Goal: Task Accomplishment & Management: Use online tool/utility

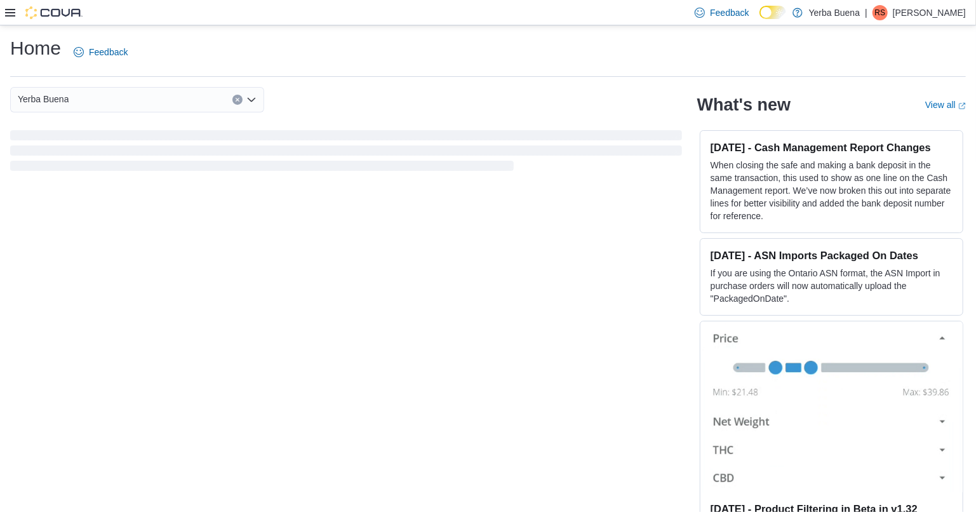
click at [8, 16] on icon at bounding box center [10, 13] width 10 height 8
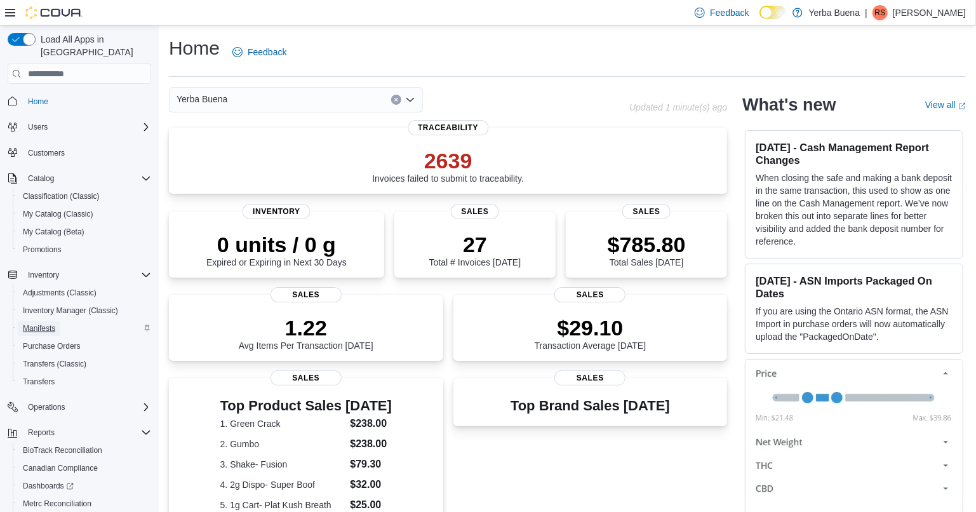
click at [51, 323] on span "Manifests" at bounding box center [39, 328] width 32 height 10
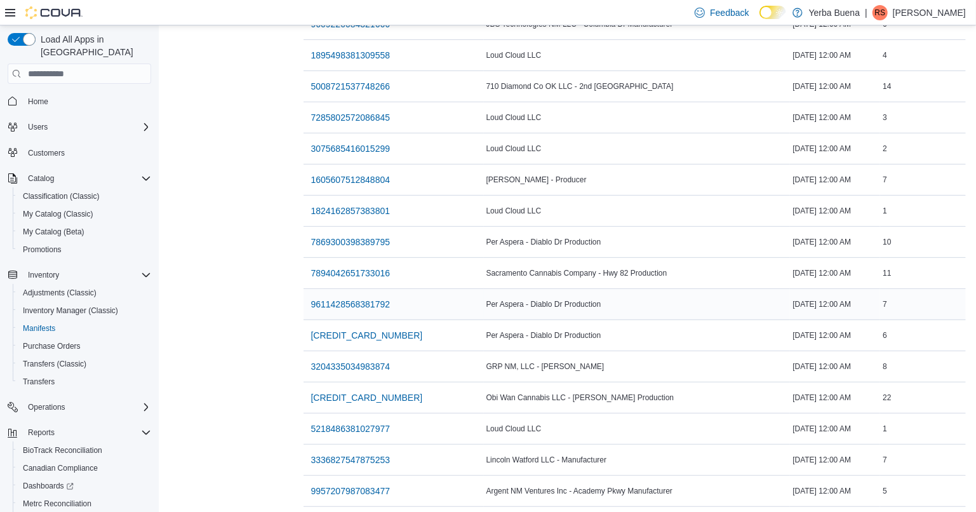
scroll to position [366, 0]
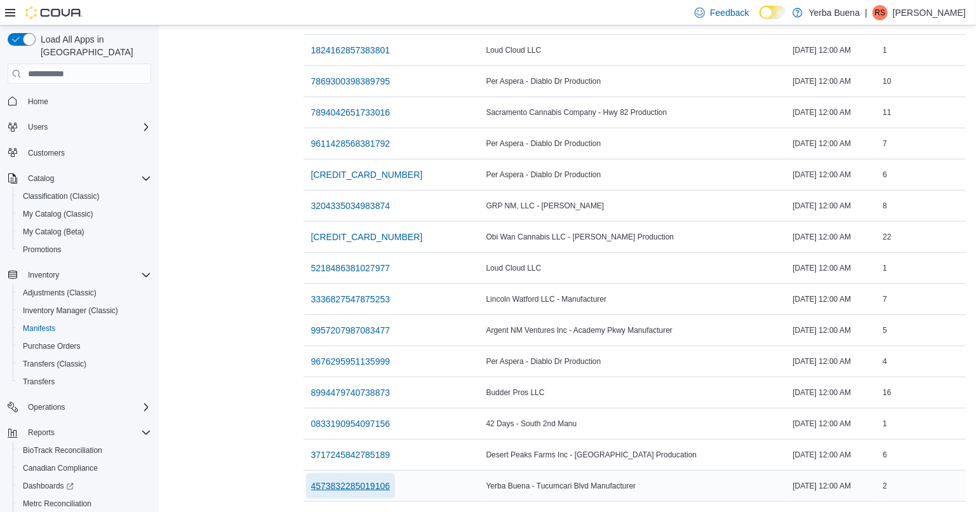
click at [344, 479] on span "4573832285019106" at bounding box center [350, 485] width 79 height 13
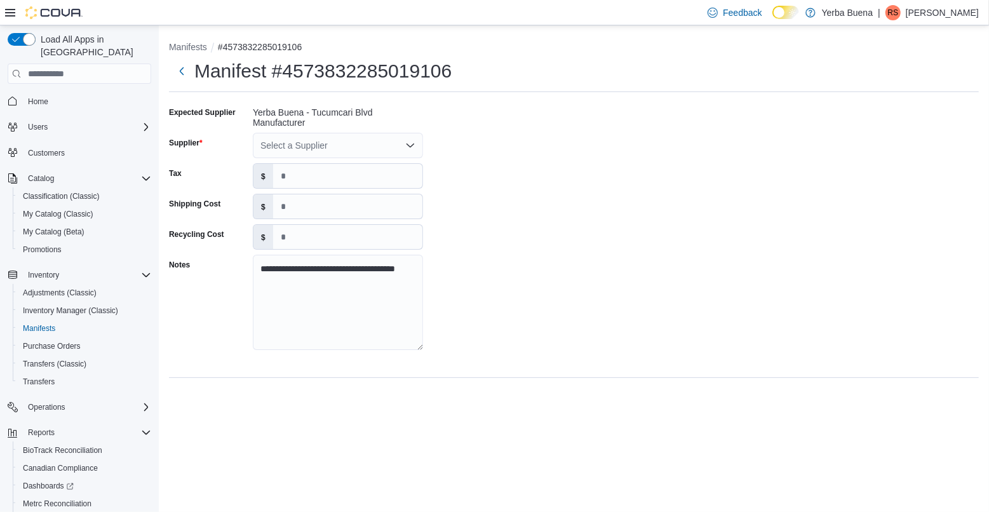
click at [415, 140] on icon "Open list of options" at bounding box center [410, 145] width 10 height 10
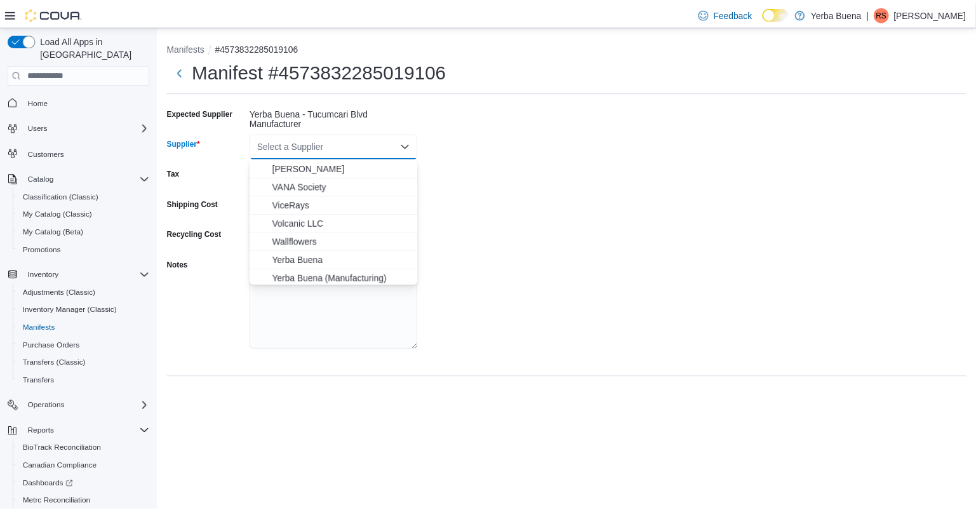
scroll to position [1457, 0]
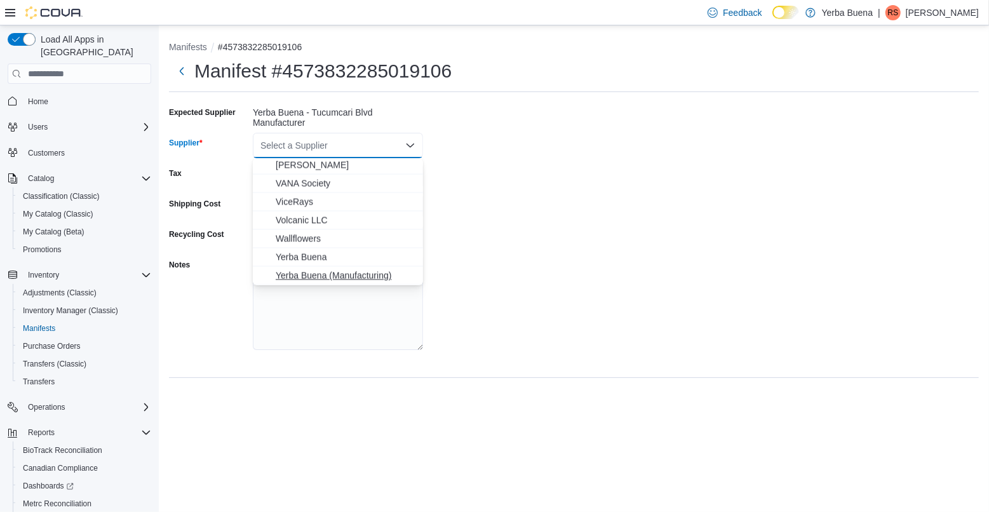
click at [310, 275] on span "Yerba Buena (Manufacturing)" at bounding box center [346, 275] width 140 height 13
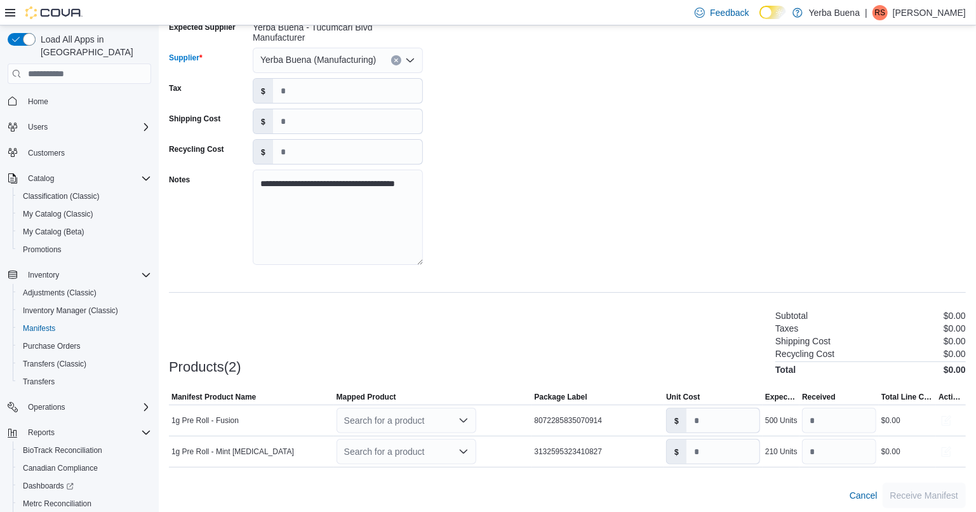
scroll to position [91, 0]
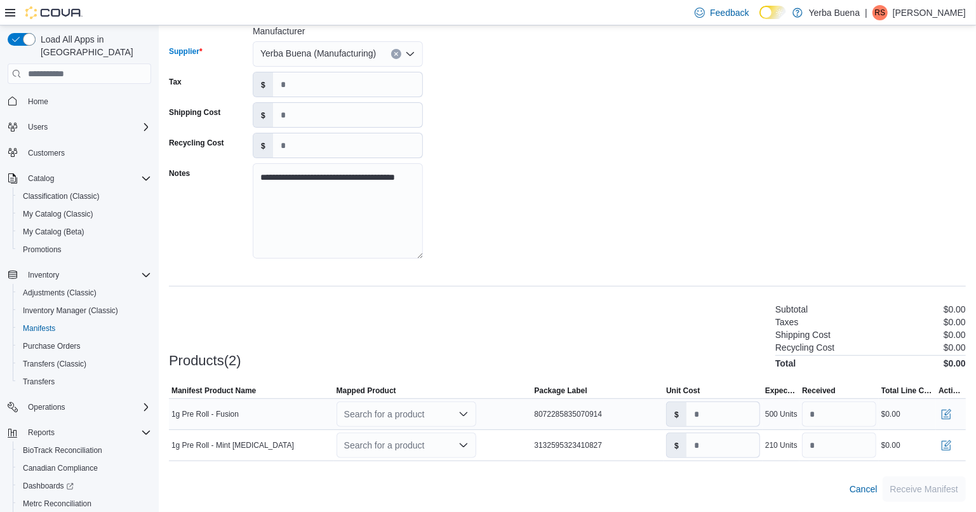
click at [465, 415] on icon "Open list of options" at bounding box center [463, 414] width 8 height 4
type input "*"
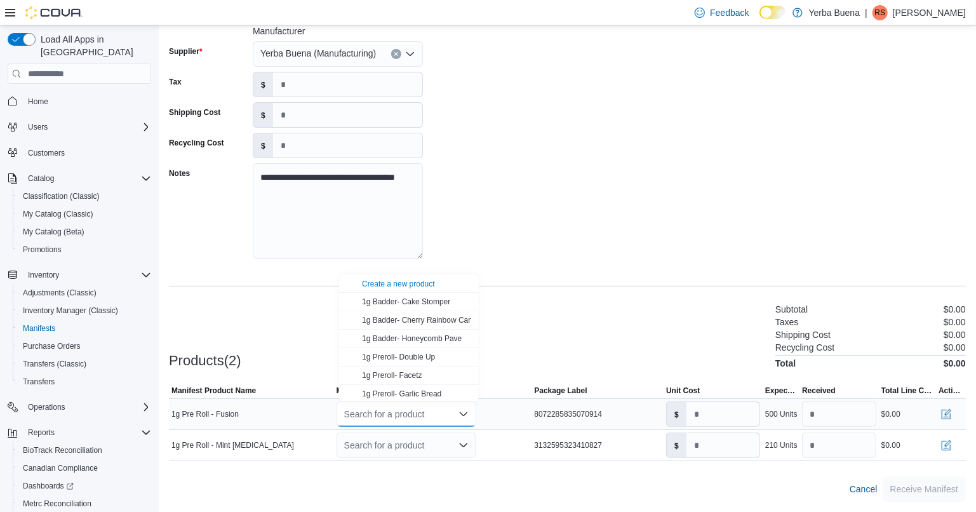
type input "*"
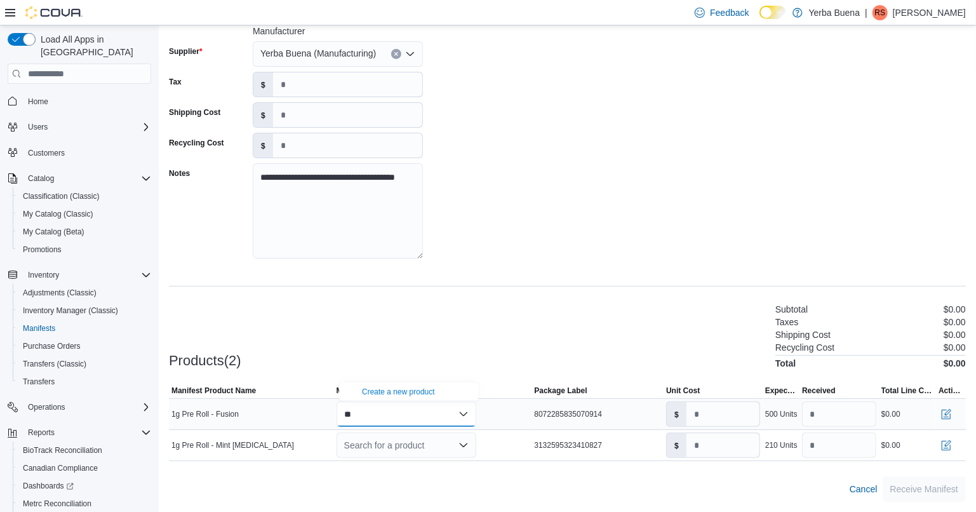
type input "*"
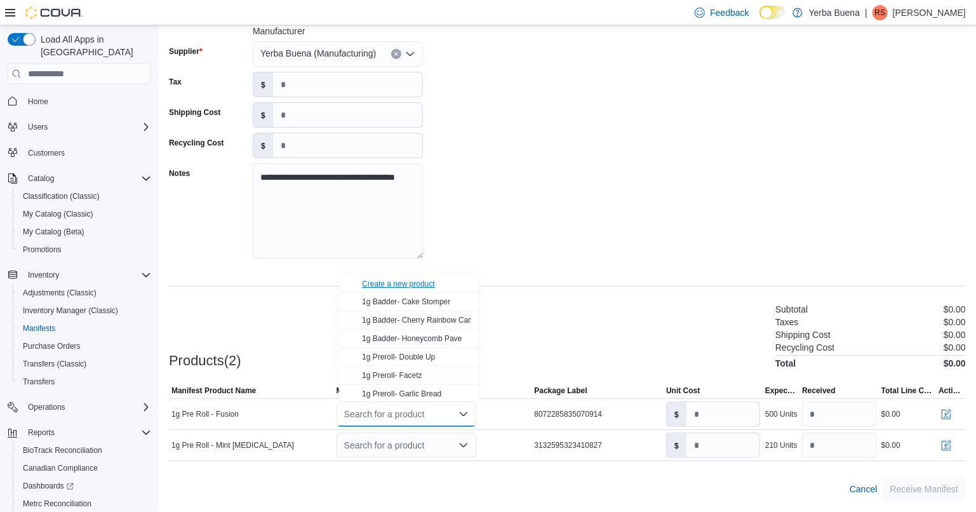
click at [415, 279] on div "Create a new product" at bounding box center [398, 284] width 73 height 10
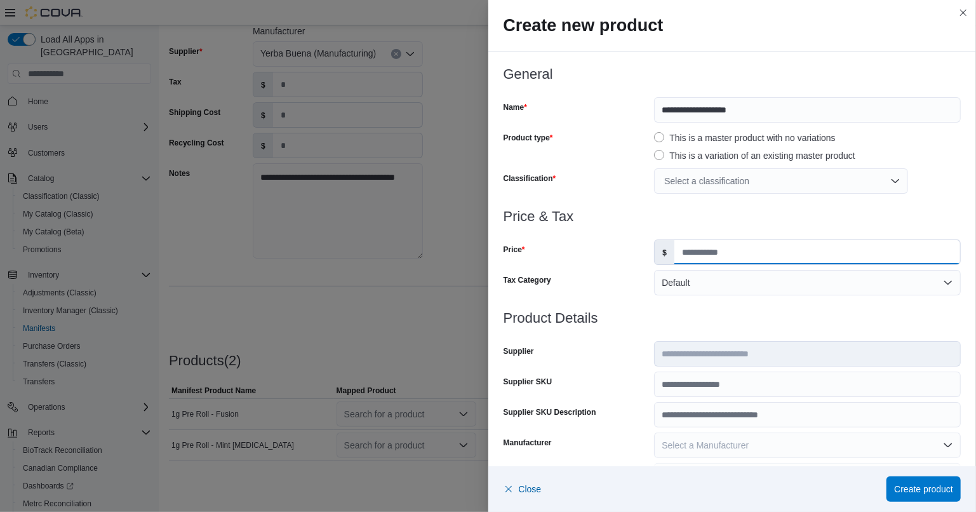
click at [744, 260] on input "Price" at bounding box center [817, 252] width 286 height 24
type input "*"
click at [786, 175] on div "Select a classification" at bounding box center [781, 180] width 254 height 25
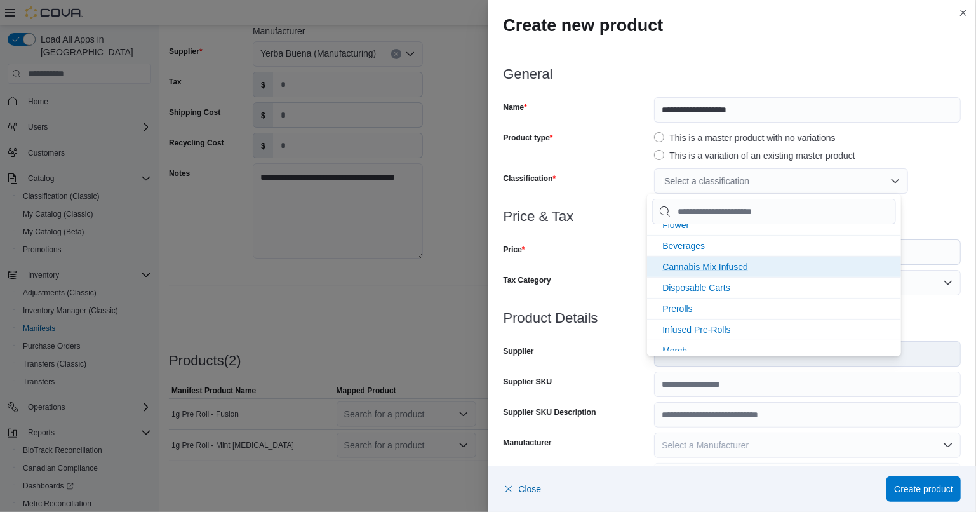
scroll to position [169, 0]
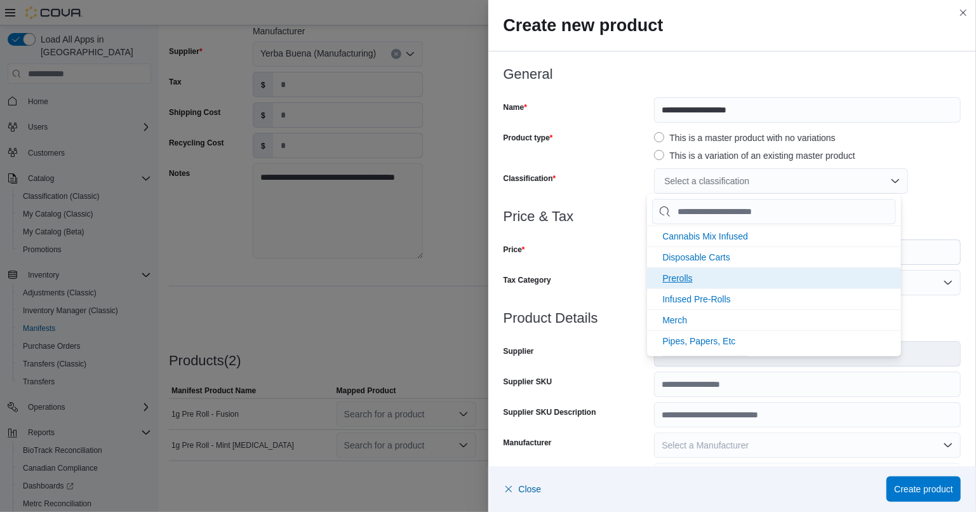
click at [697, 286] on li "Prerolls" at bounding box center [774, 277] width 254 height 21
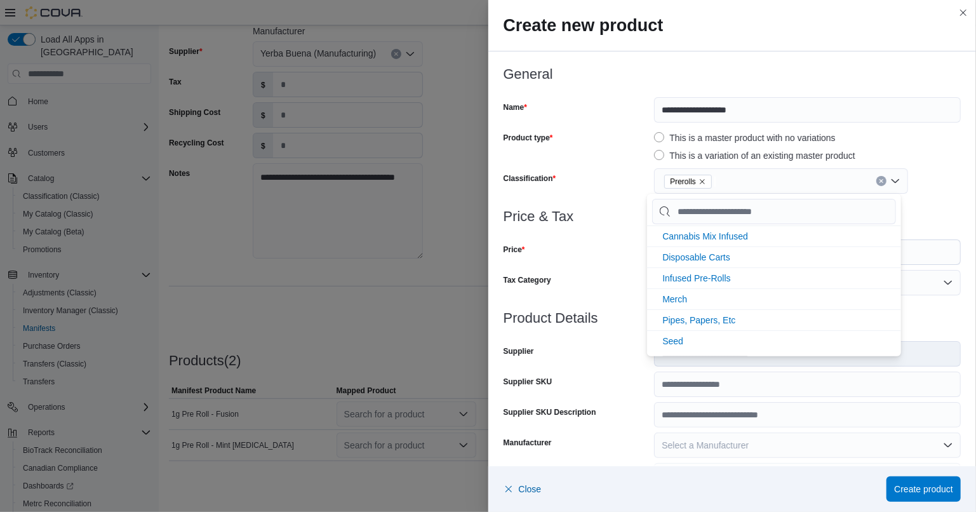
click at [587, 174] on div "Classification" at bounding box center [577, 180] width 146 height 25
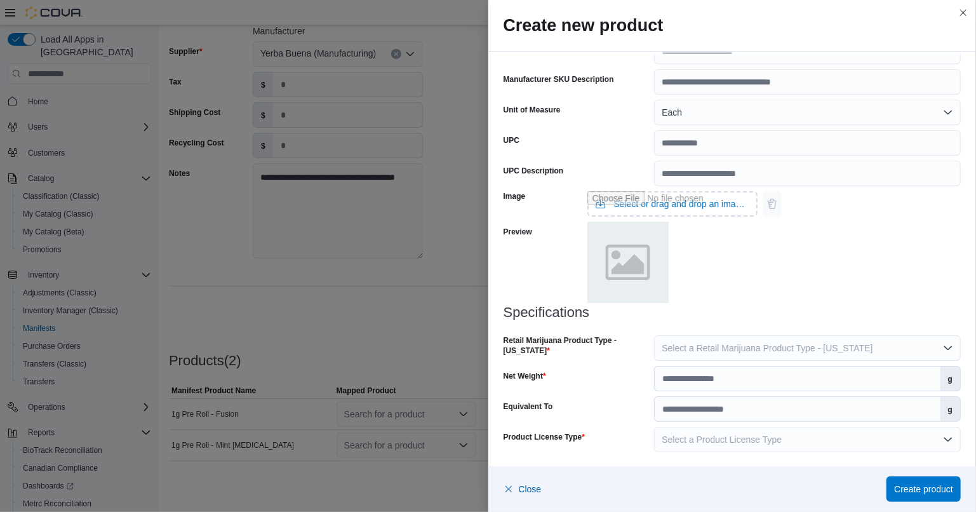
scroll to position [425, 0]
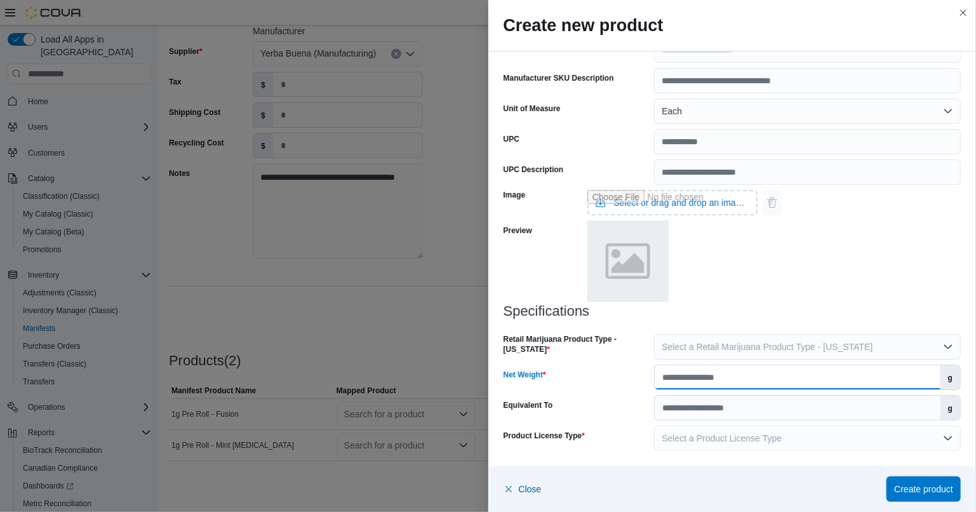
click at [815, 373] on input "Net Weight" at bounding box center [797, 377] width 285 height 24
type input "*"
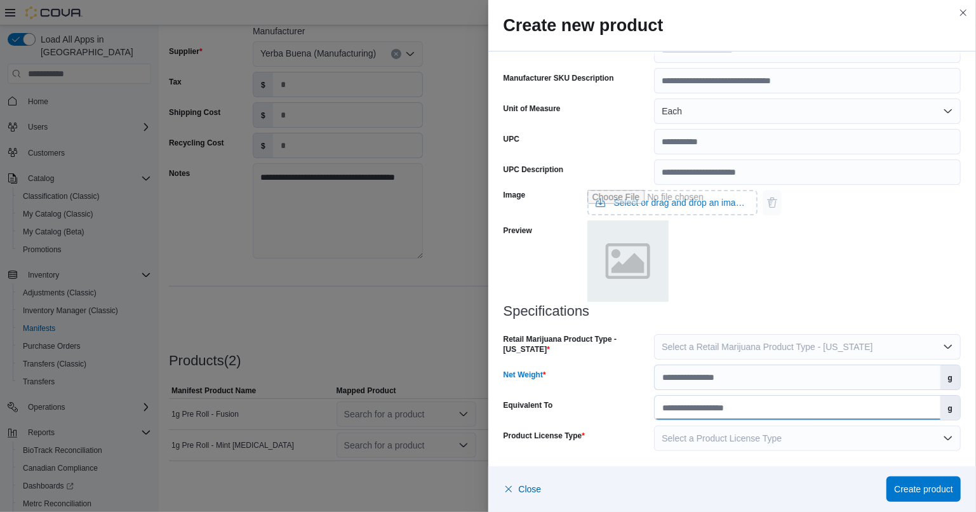
click at [770, 409] on input "Equivalent To" at bounding box center [797, 408] width 285 height 24
type input "*"
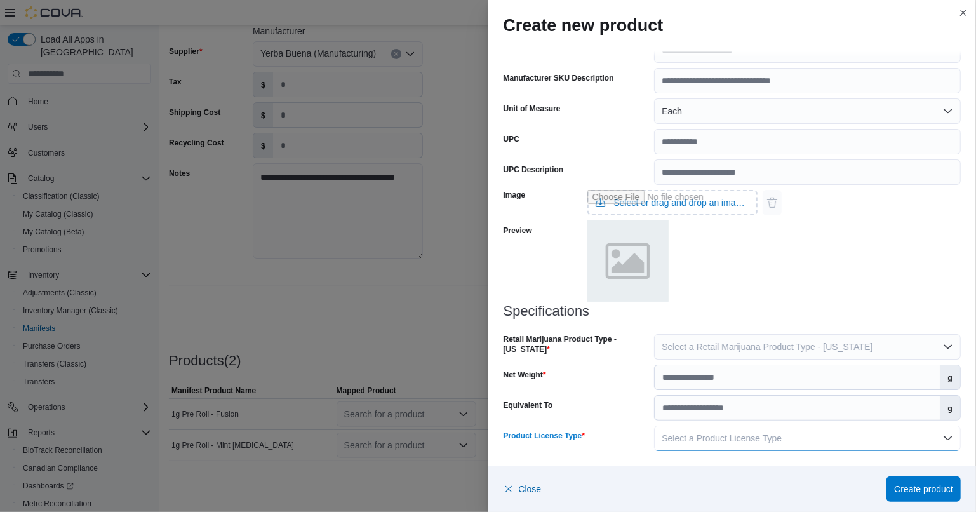
click at [766, 441] on span "Select a Product License Type" at bounding box center [722, 438] width 120 height 10
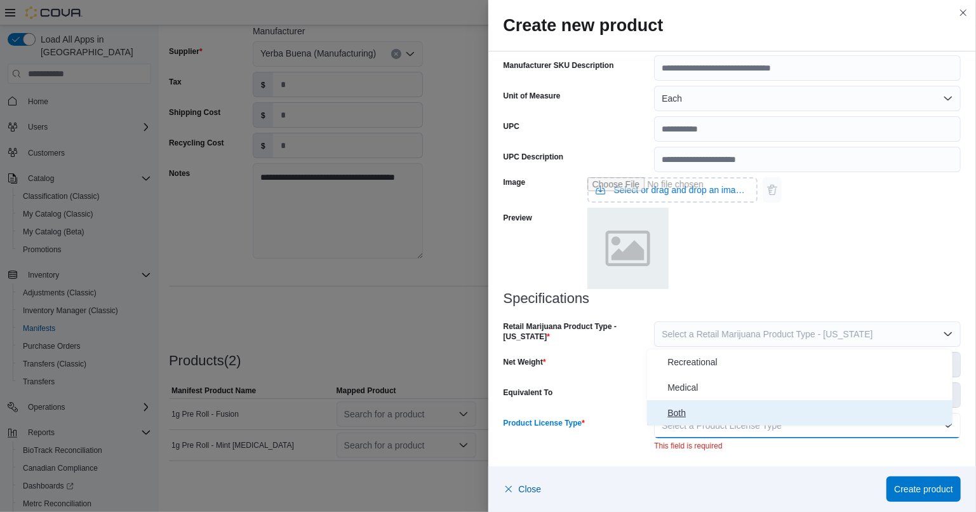
click at [700, 415] on span "Both" at bounding box center [807, 412] width 280 height 15
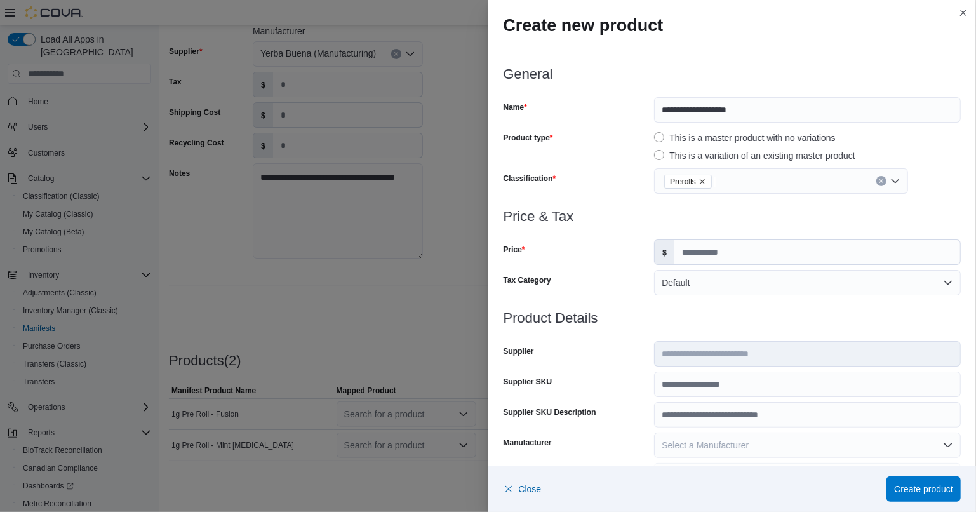
scroll to position [6, 0]
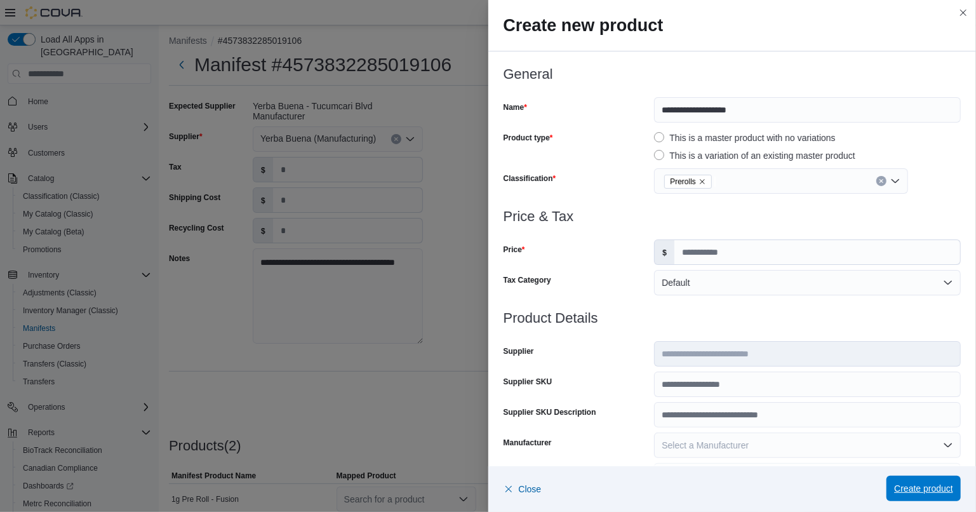
click at [927, 486] on span "Create product" at bounding box center [923, 488] width 59 height 13
click at [923, 488] on span "Create product" at bounding box center [923, 488] width 59 height 13
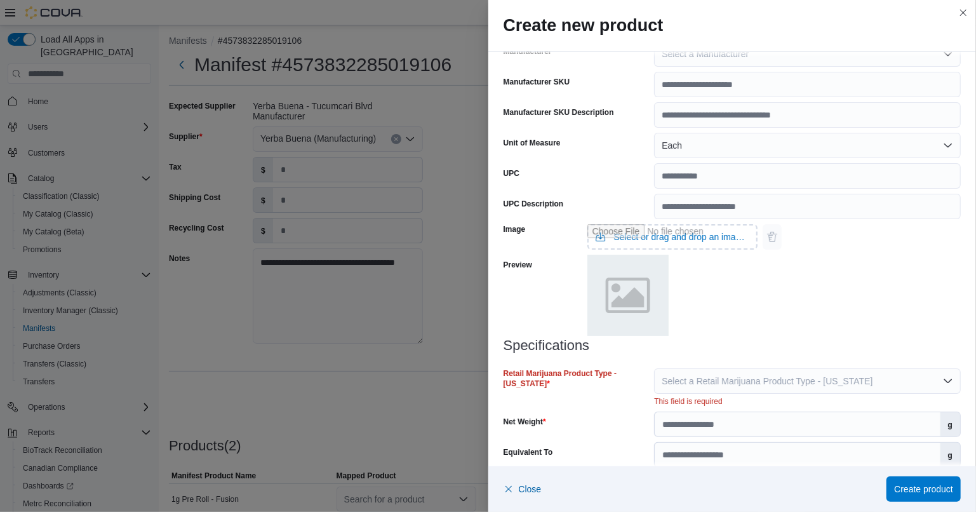
scroll to position [438, 0]
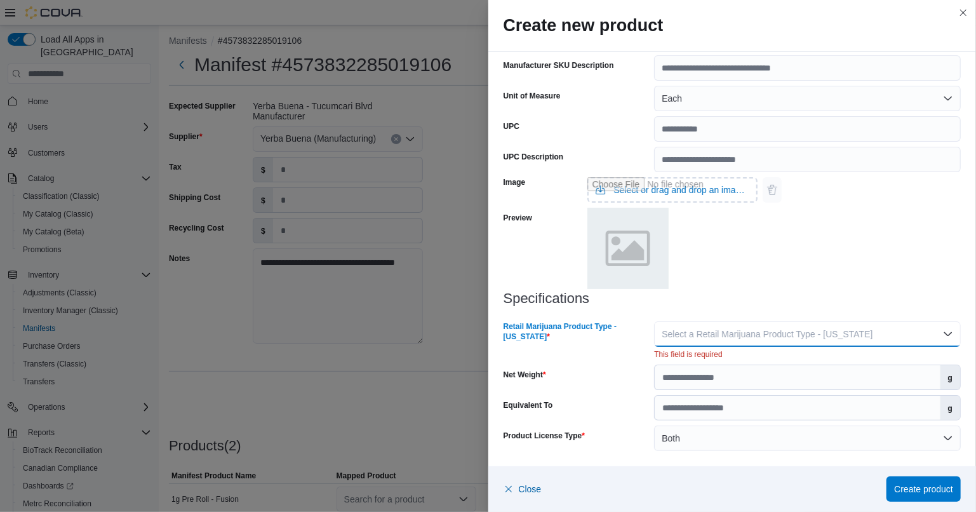
click at [883, 328] on button "Select a Retail Marijuana Product Type - New Mexico" at bounding box center [807, 333] width 307 height 25
click at [666, 352] on button "Flower" at bounding box center [799, 359] width 305 height 25
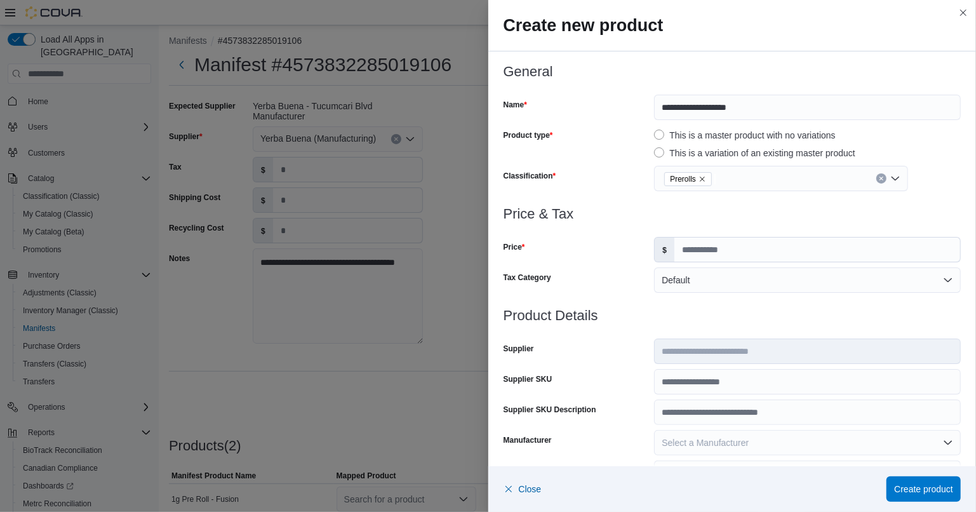
scroll to position [425, 0]
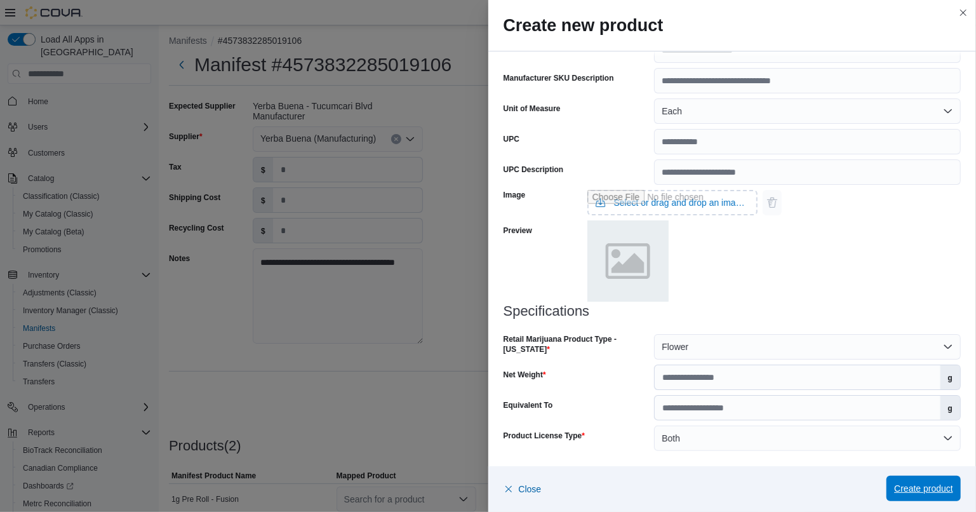
click at [923, 488] on span "Create product" at bounding box center [923, 488] width 59 height 13
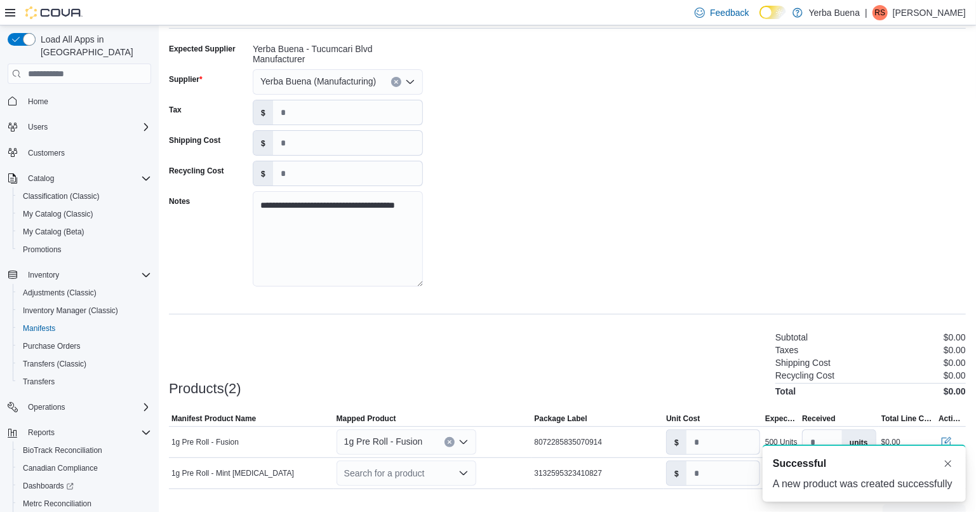
scroll to position [91, 0]
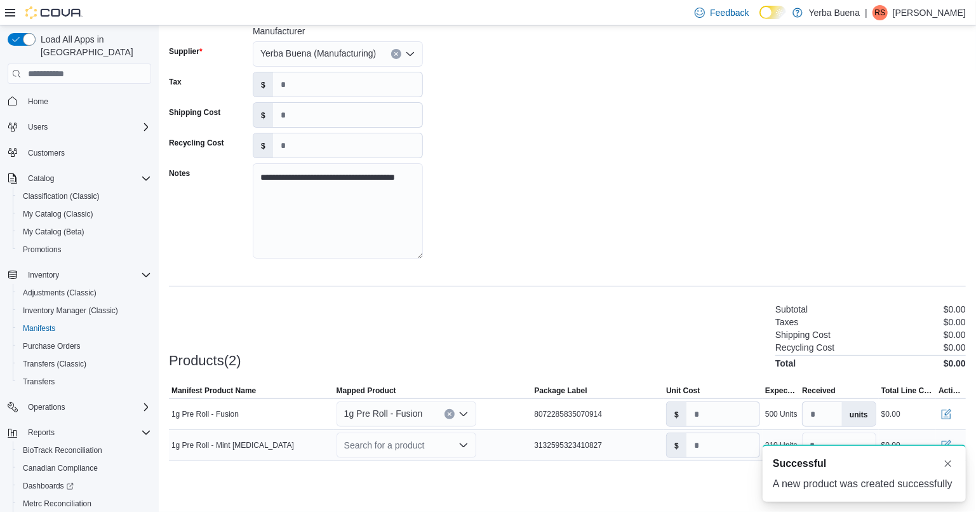
click at [461, 443] on icon "Open list of options" at bounding box center [463, 445] width 10 height 10
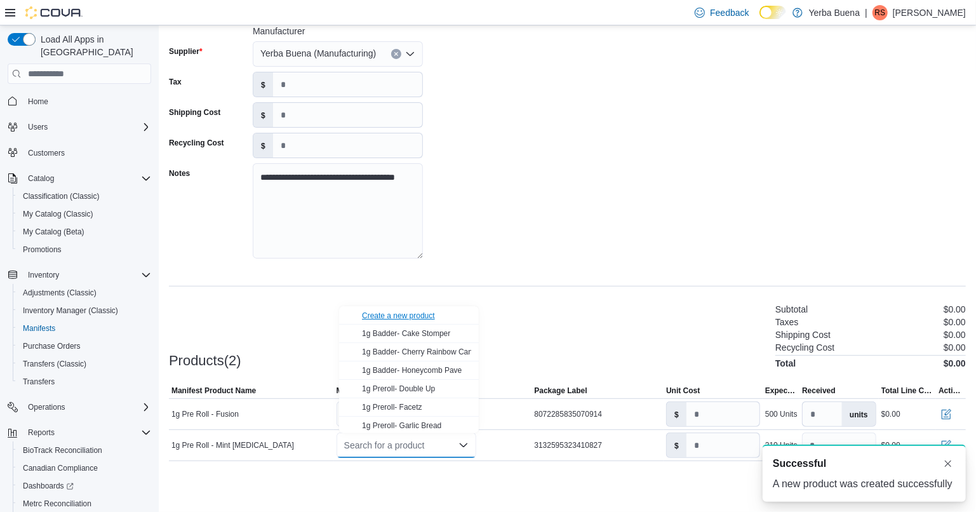
click at [415, 310] on div "Create a new product" at bounding box center [398, 315] width 73 height 10
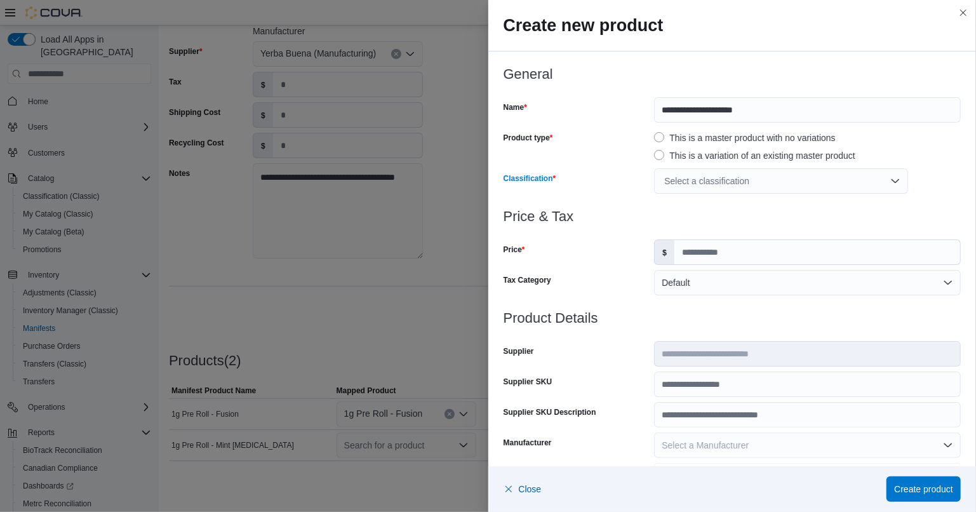
click at [877, 176] on div "Select a classification" at bounding box center [781, 180] width 254 height 25
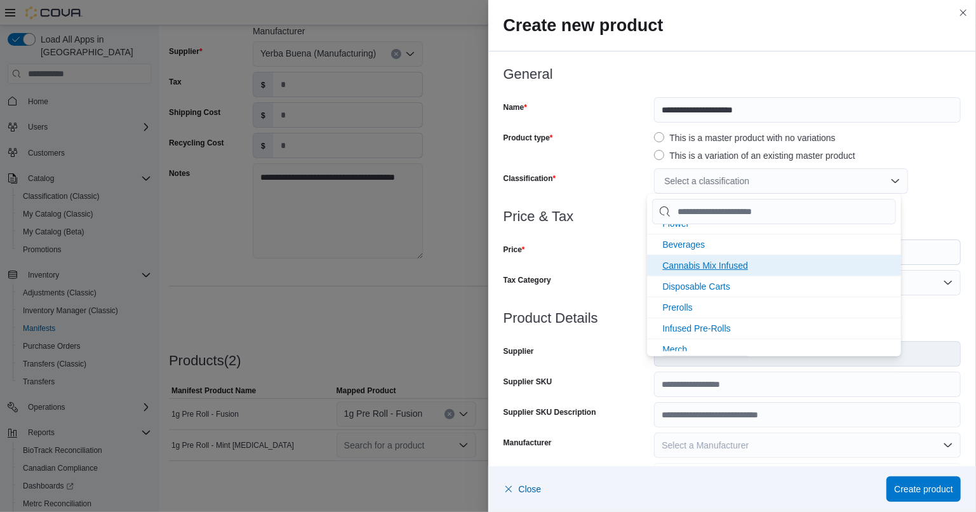
scroll to position [169, 0]
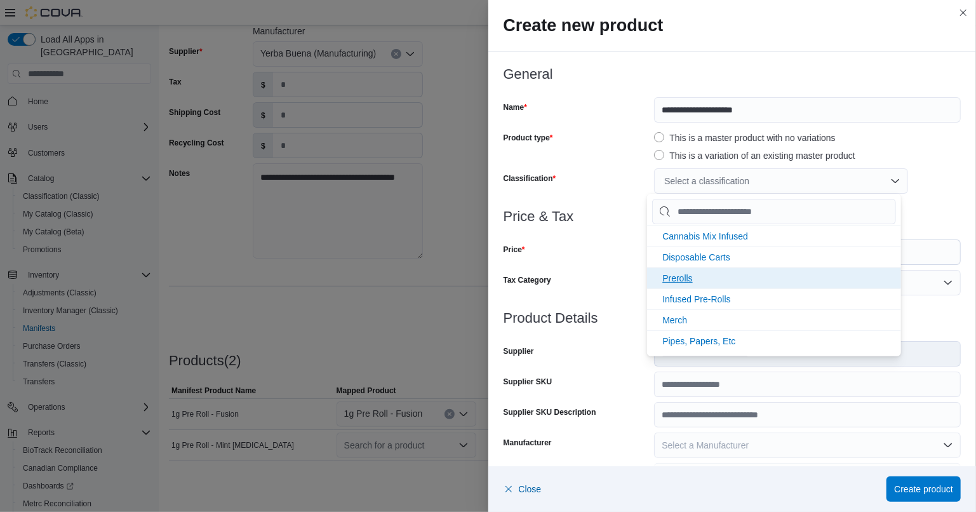
click at [702, 281] on li "Prerolls" at bounding box center [774, 277] width 254 height 21
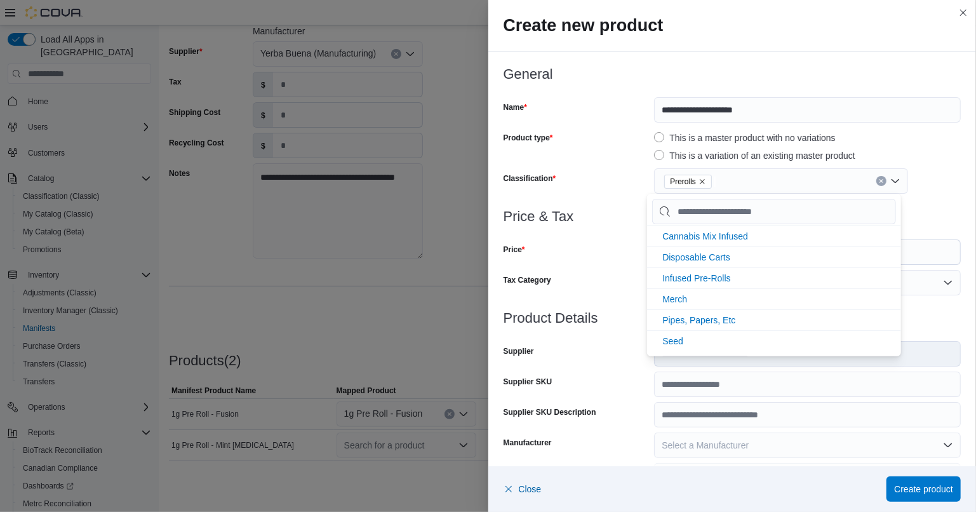
click at [611, 252] on div "Price" at bounding box center [577, 251] width 146 height 25
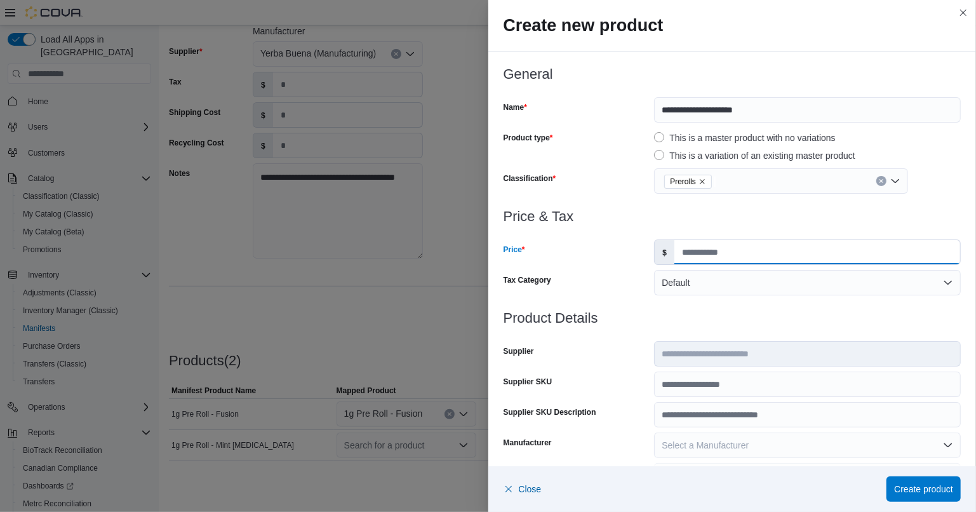
click at [721, 252] on input "Price" at bounding box center [817, 252] width 286 height 24
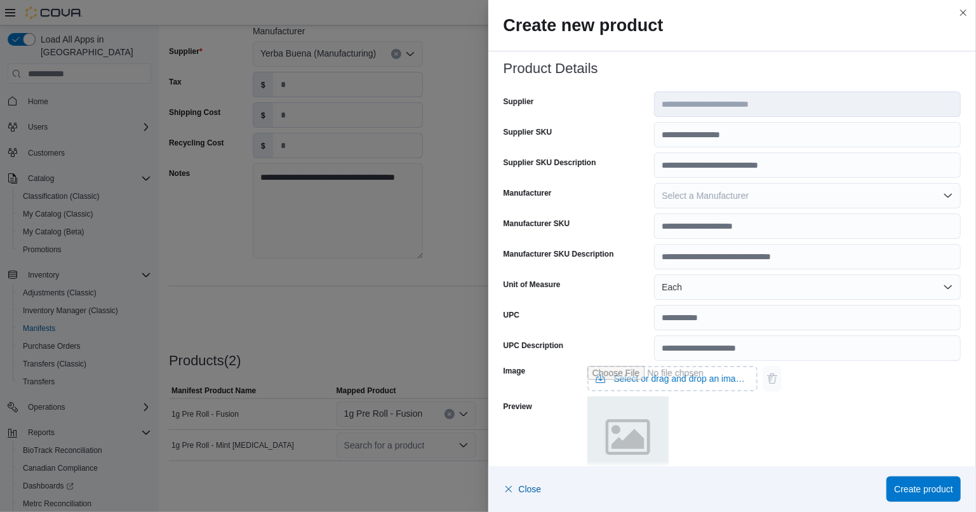
scroll to position [254, 0]
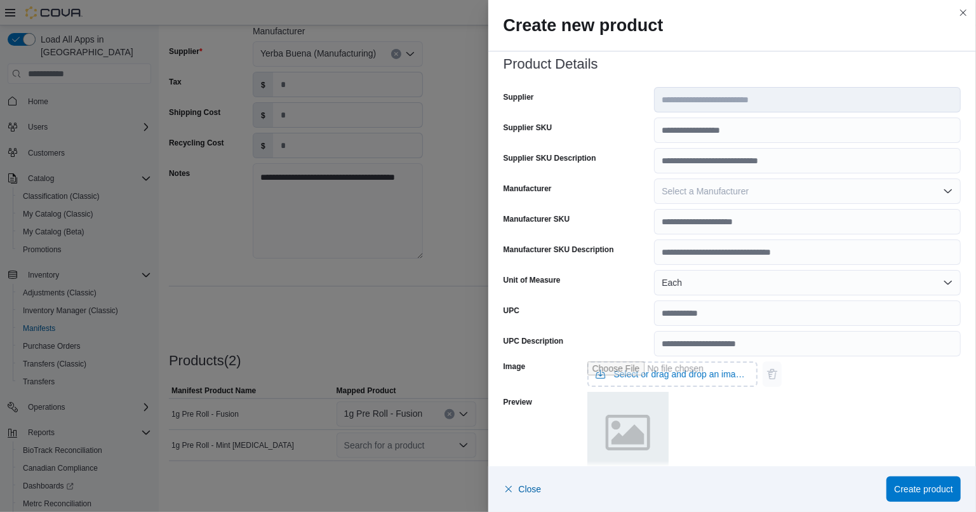
type input "*"
click at [695, 191] on span "Select a Manufacturer" at bounding box center [705, 191] width 87 height 10
click at [942, 193] on button "Select a Manufacturer" at bounding box center [807, 190] width 307 height 25
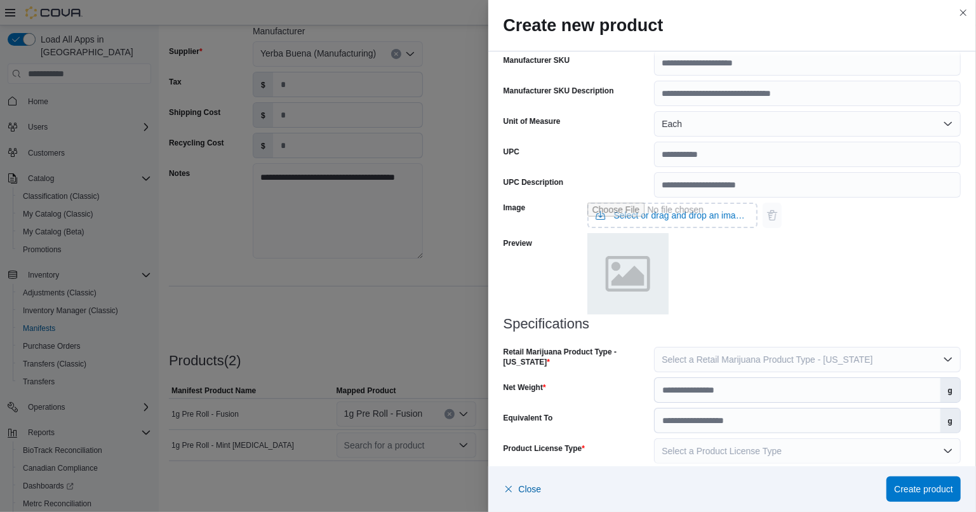
scroll to position [423, 0]
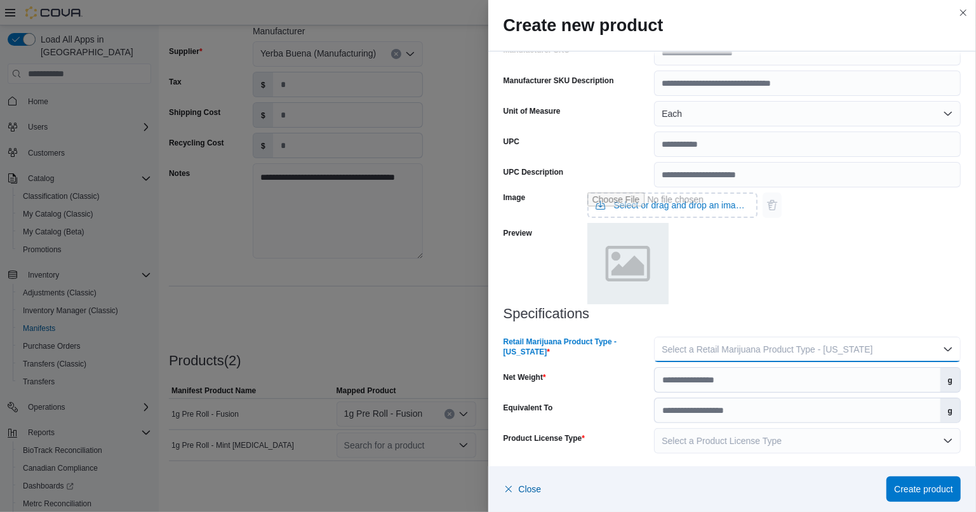
click at [793, 338] on button "Select a Retail Marijuana Product Type - New Mexico" at bounding box center [807, 349] width 307 height 25
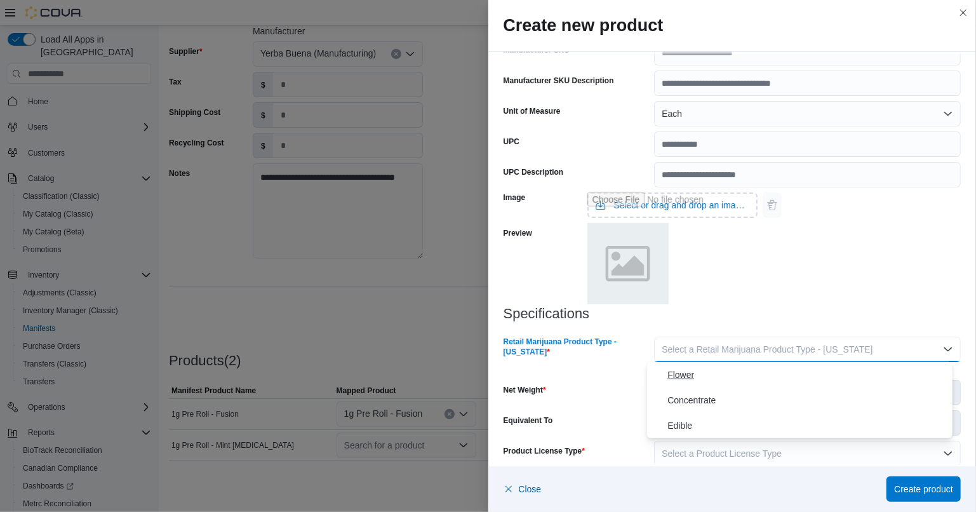
click at [755, 370] on span "Flower" at bounding box center [807, 374] width 280 height 15
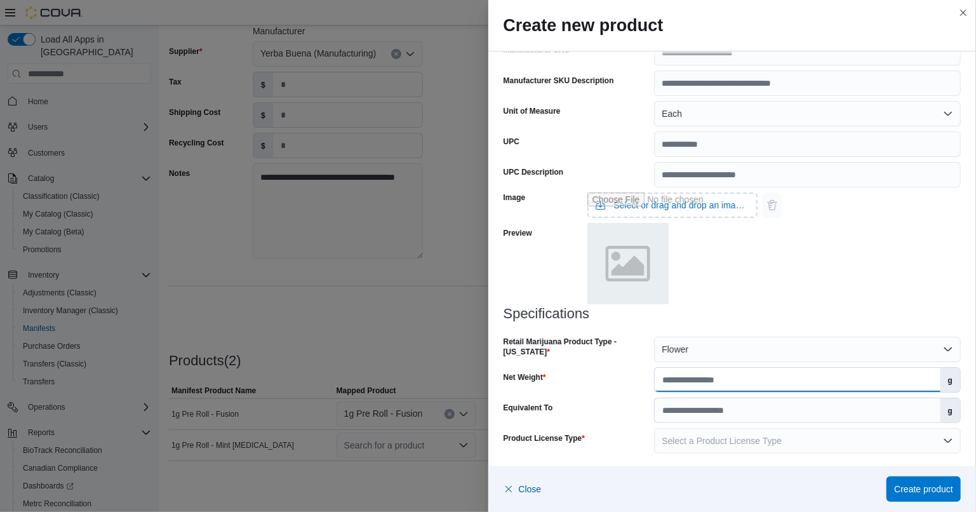
click at [744, 387] on input "Net Weight" at bounding box center [797, 380] width 285 height 24
type input "*"
click at [780, 411] on input "Equivalent To" at bounding box center [797, 410] width 285 height 24
type input "*"
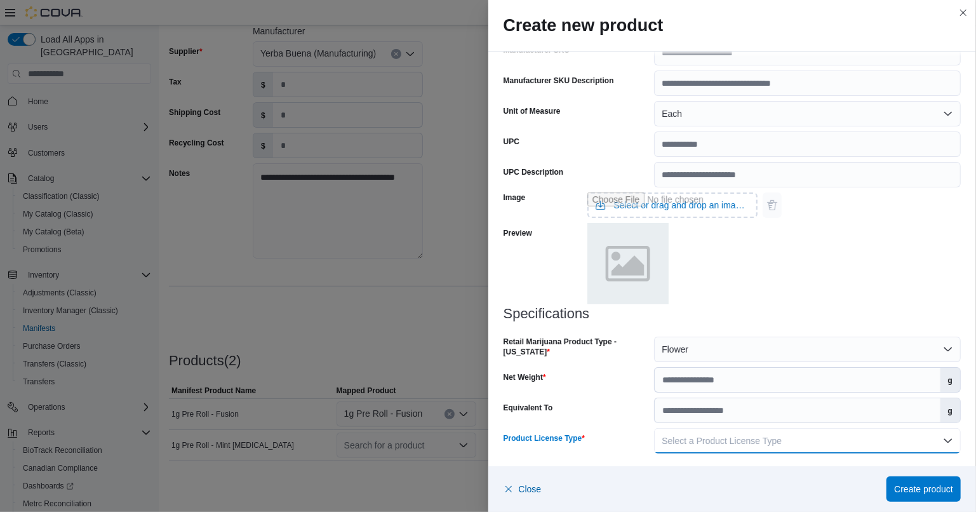
click at [945, 448] on button "Select a Product License Type" at bounding box center [807, 440] width 307 height 25
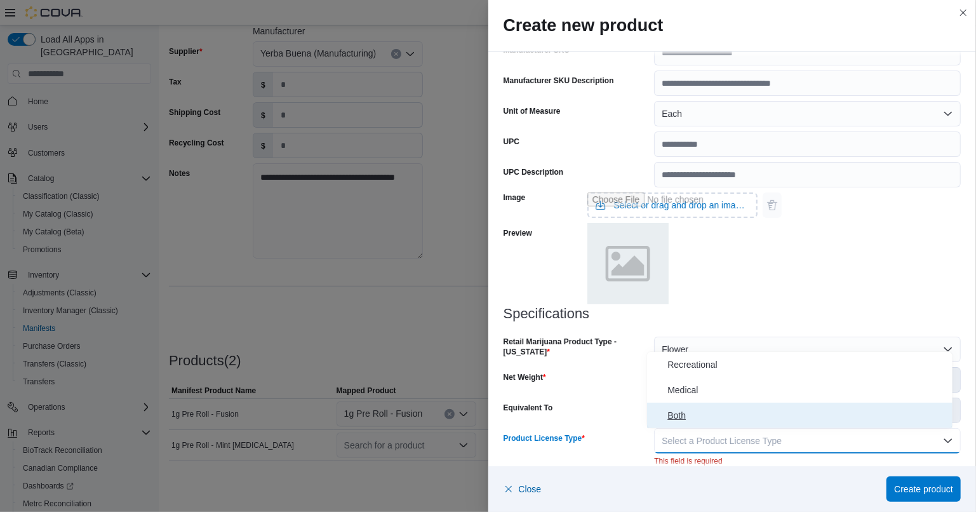
click at [742, 410] on span "Both" at bounding box center [807, 415] width 280 height 15
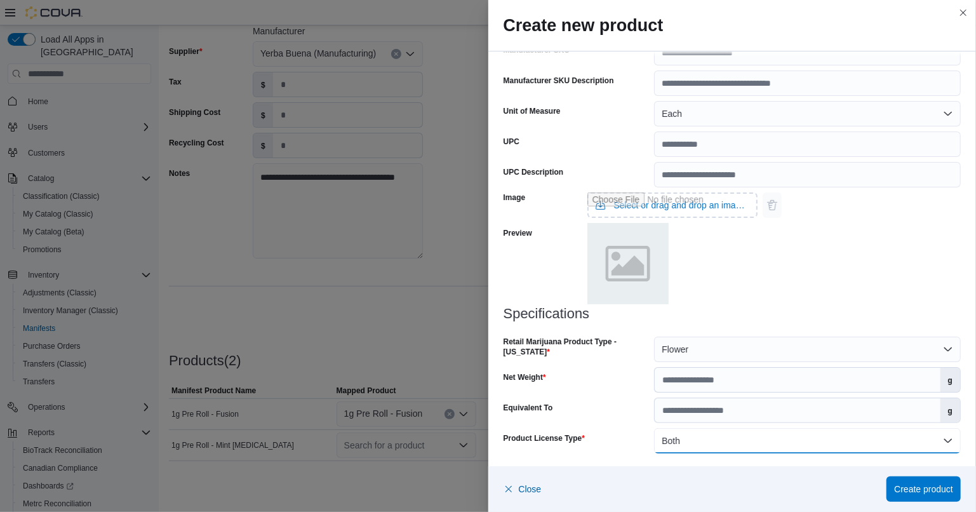
scroll to position [425, 0]
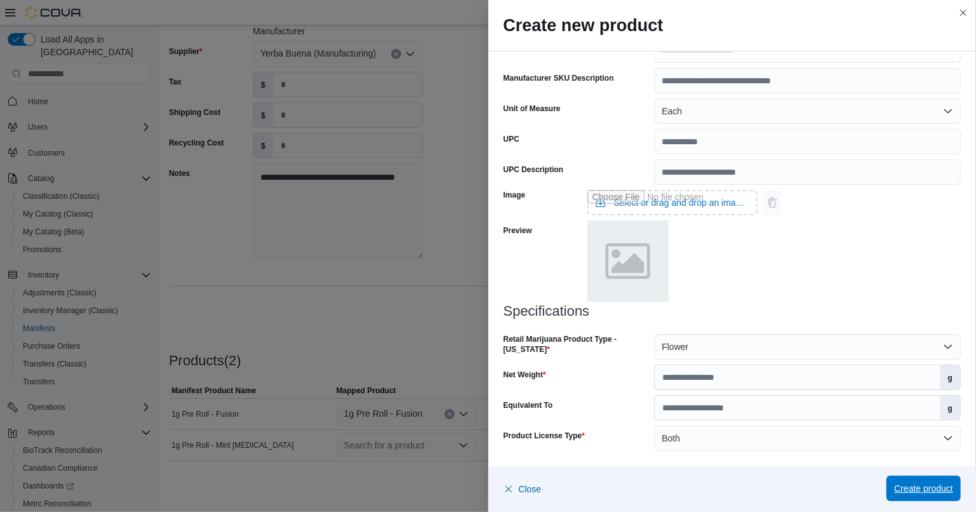
click at [938, 491] on span "Create product" at bounding box center [923, 488] width 59 height 13
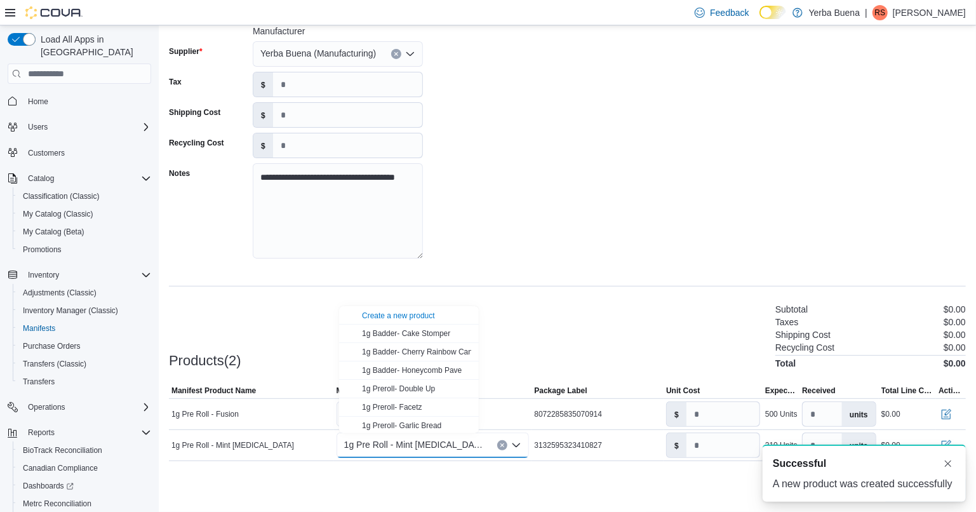
scroll to position [0, 0]
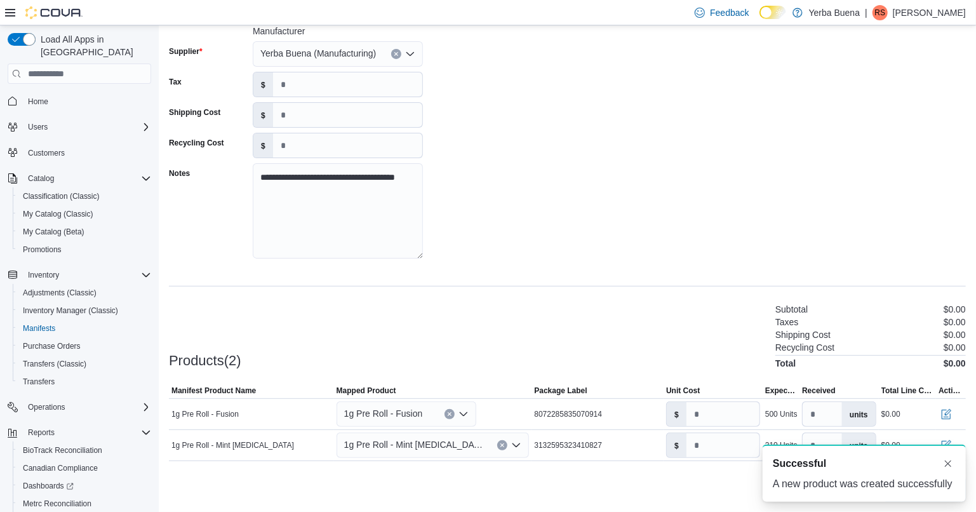
click at [662, 190] on div "**********" at bounding box center [567, 141] width 797 height 260
click at [945, 463] on button "Dismiss toast" at bounding box center [947, 462] width 15 height 15
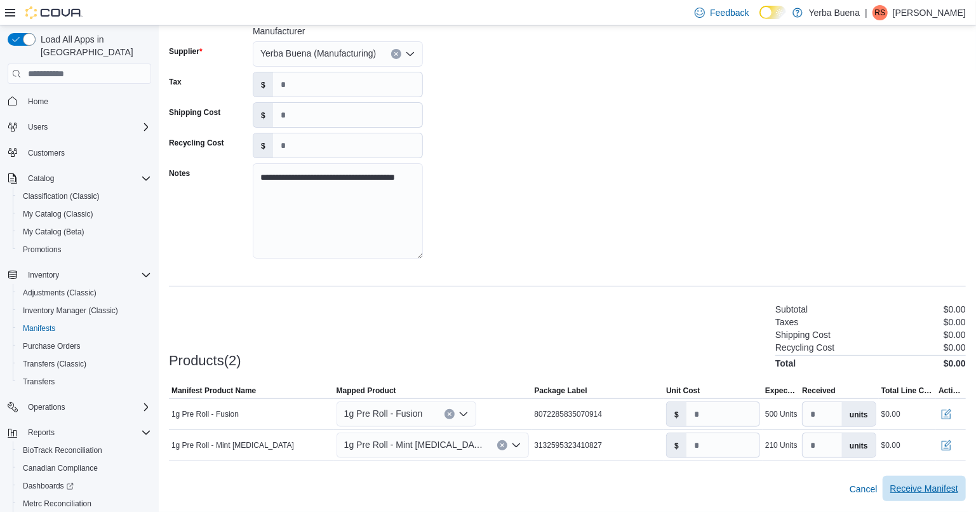
click at [938, 490] on span "Receive Manifest" at bounding box center [924, 488] width 68 height 13
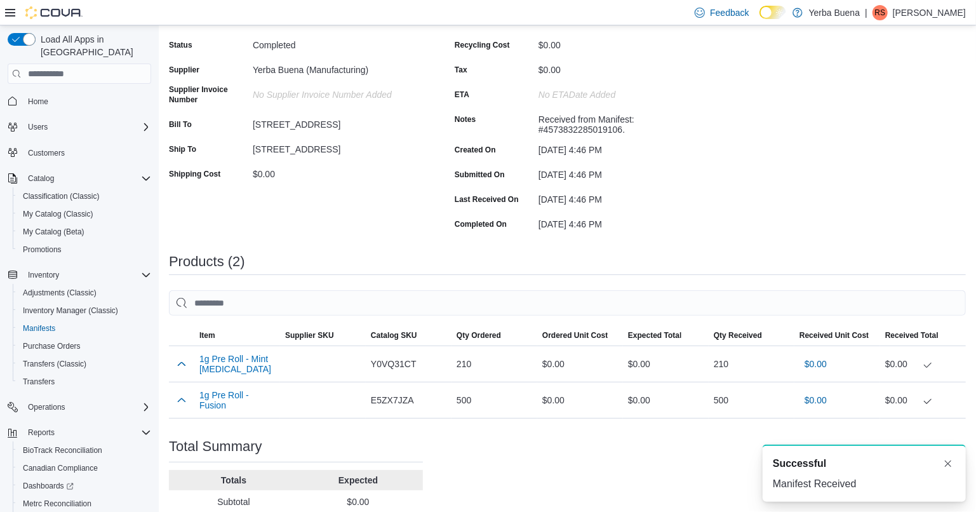
scroll to position [189, 0]
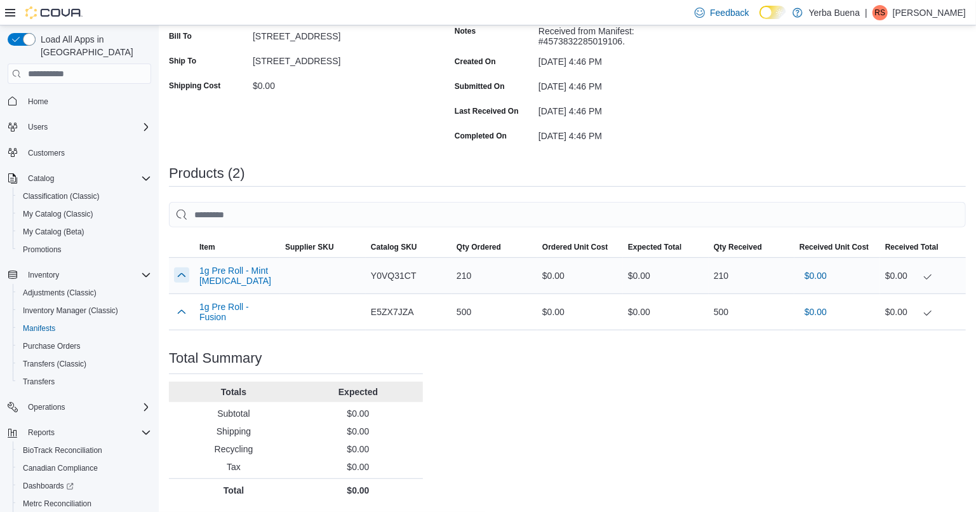
click at [184, 273] on button "button" at bounding box center [181, 274] width 15 height 15
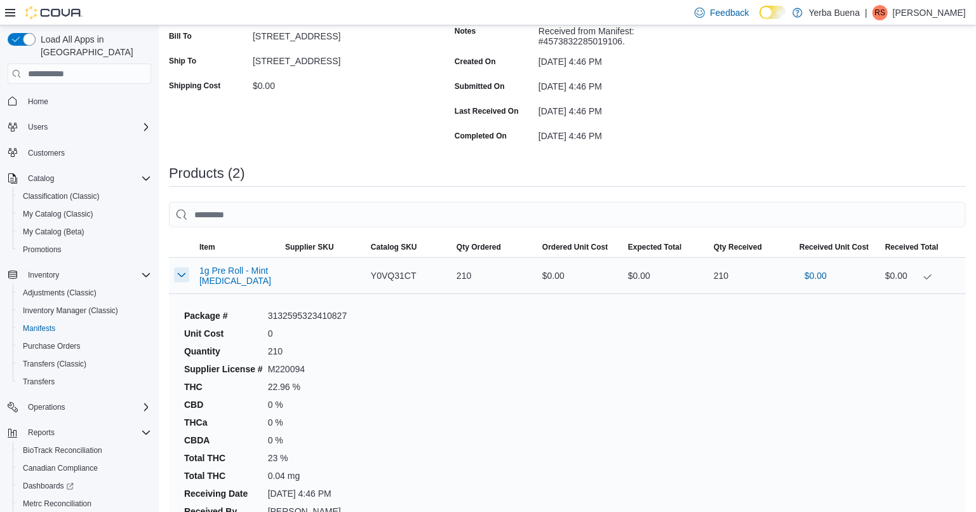
click at [184, 273] on button "button" at bounding box center [181, 274] width 15 height 15
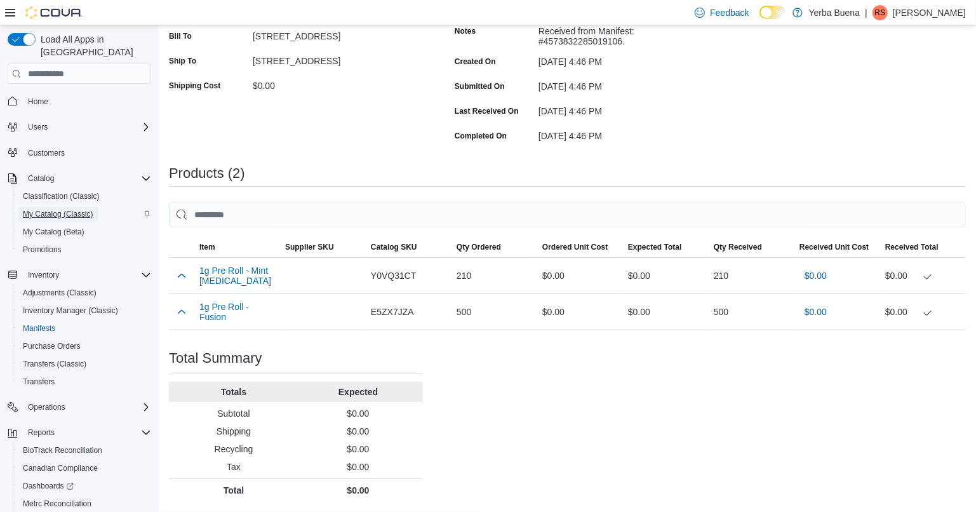
click at [55, 209] on span "My Catalog (Classic)" at bounding box center [58, 214] width 70 height 10
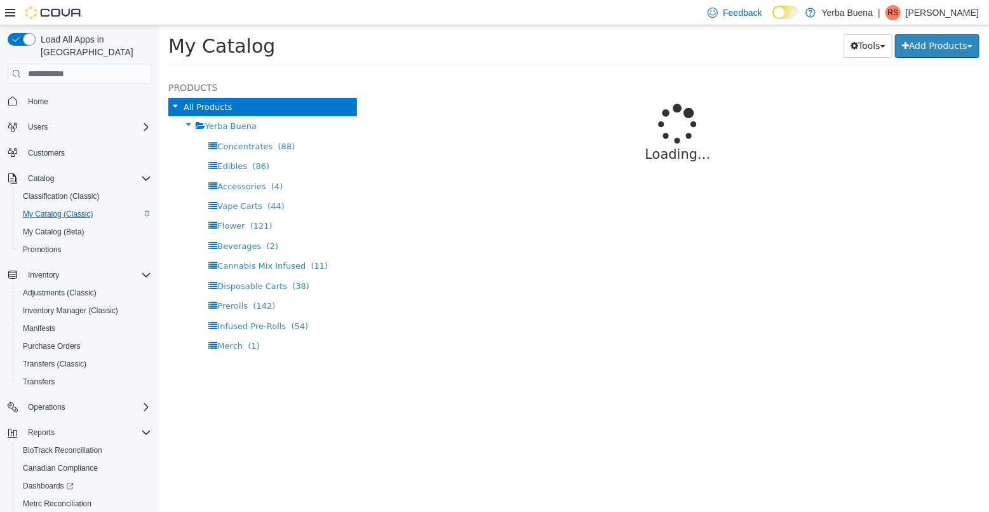
select select "**********"
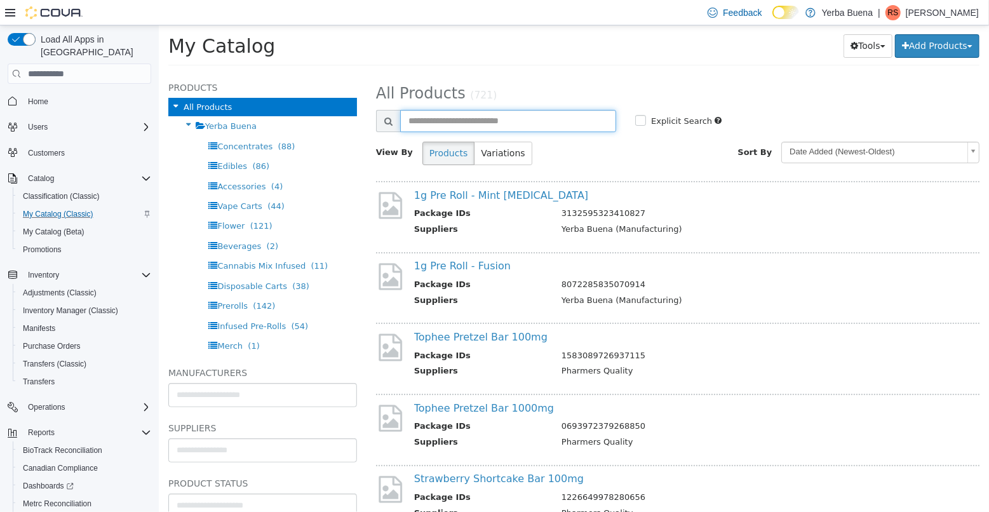
click at [503, 120] on input "text" at bounding box center [507, 121] width 216 height 22
type input "****"
select select "**********"
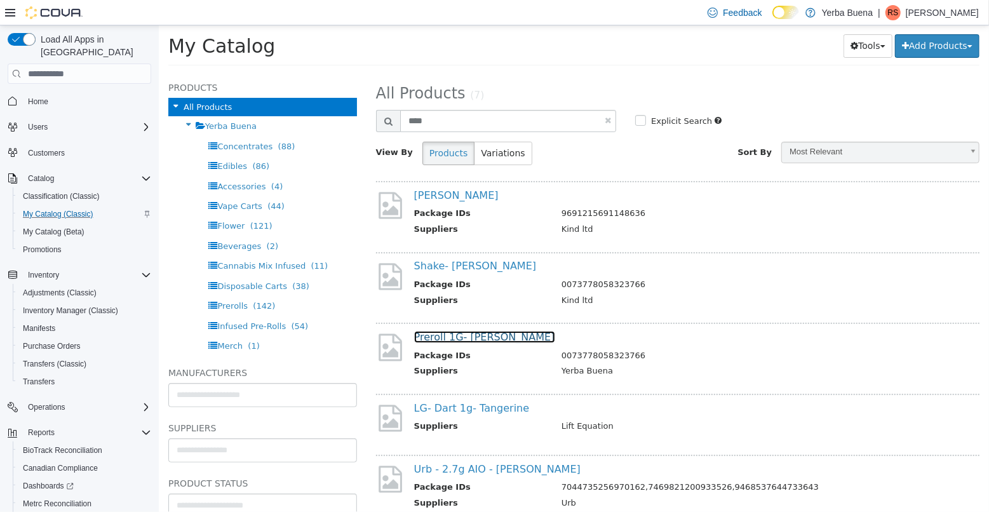
click at [448, 332] on link "Preroll 1G- Tangie" at bounding box center [483, 337] width 141 height 12
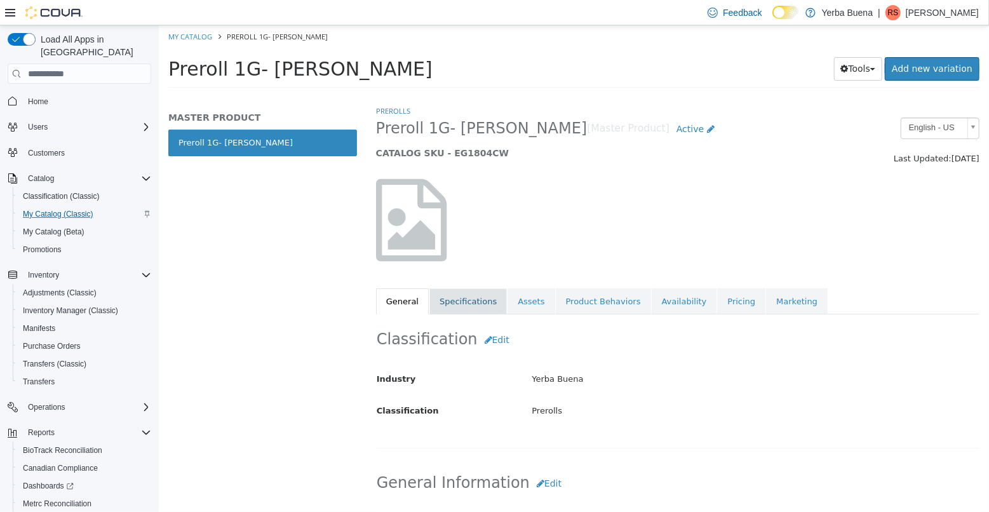
click at [457, 302] on link "Specifications" at bounding box center [467, 301] width 77 height 27
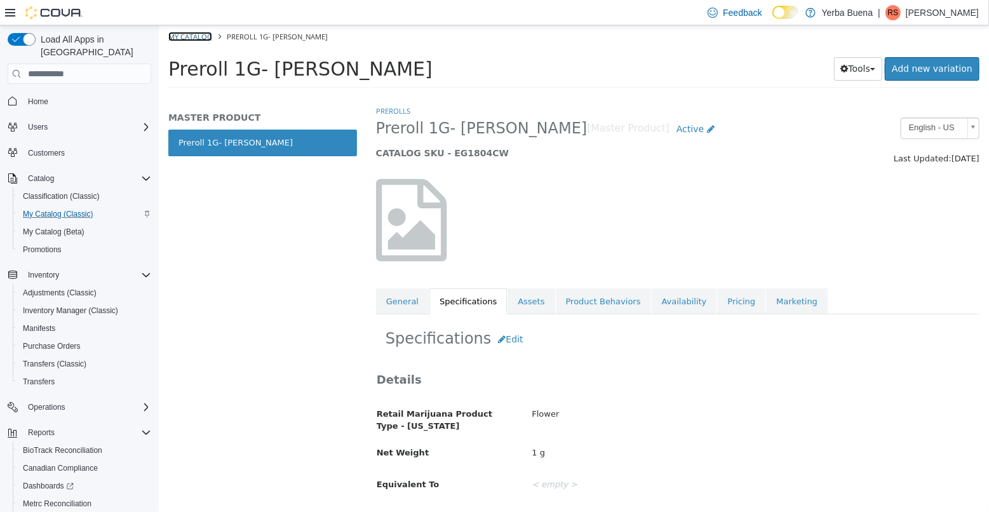
click at [190, 39] on link "My Catalog" at bounding box center [190, 37] width 44 height 10
select select "**********"
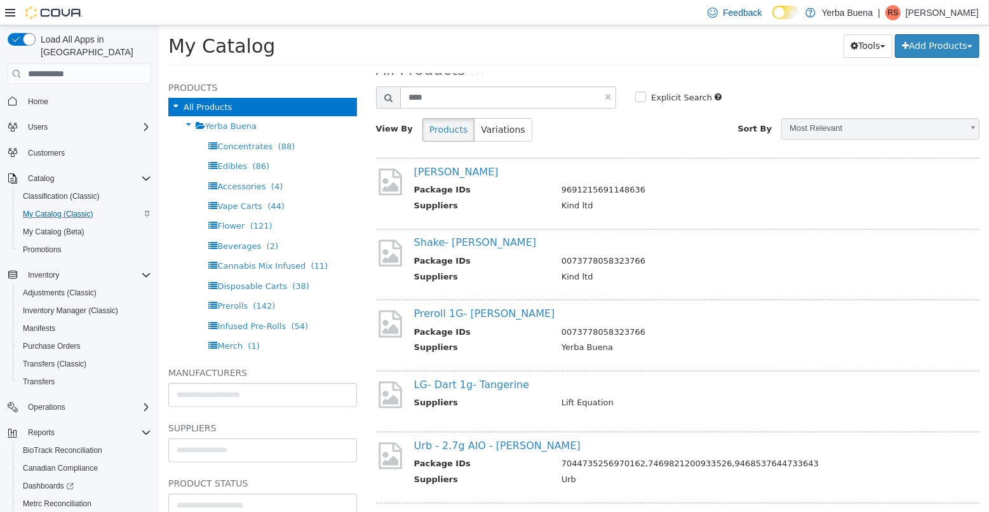
scroll to position [6, 0]
